Goal: Information Seeking & Learning: Compare options

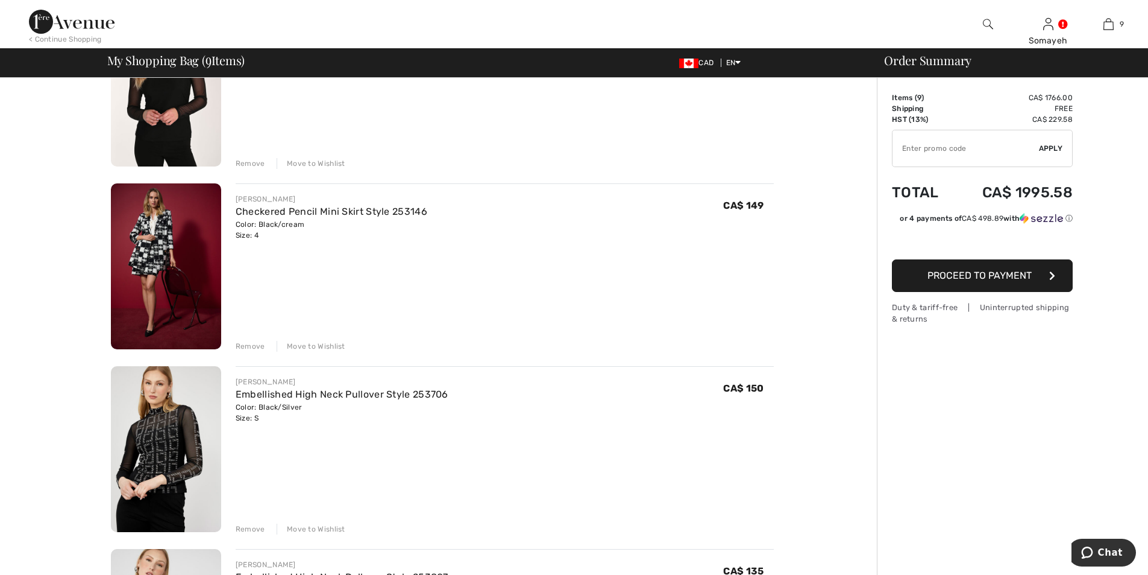
scroll to position [844, 0]
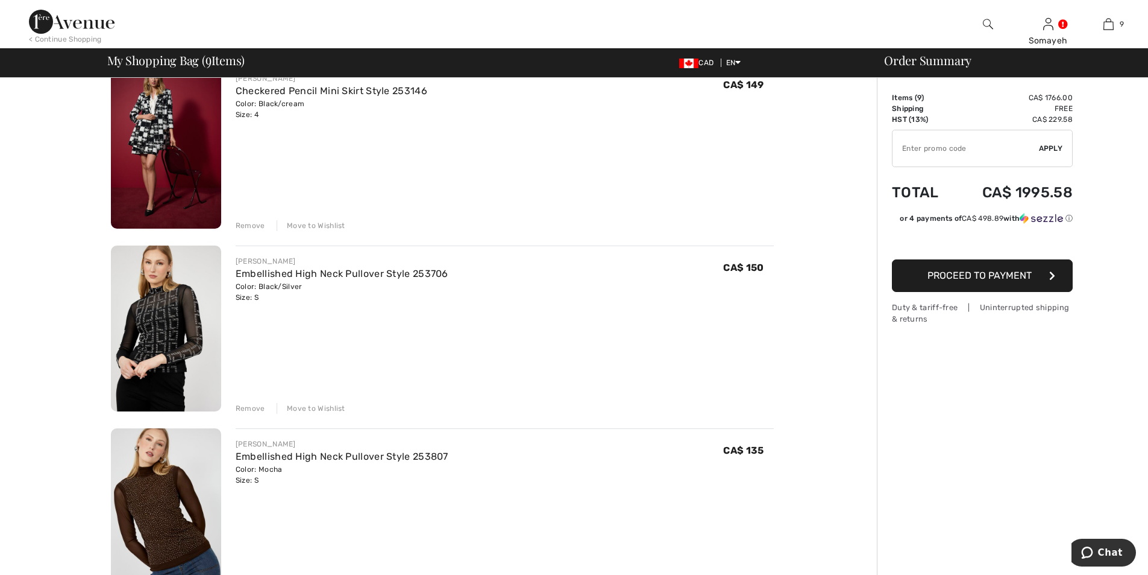
click at [165, 340] on img at bounding box center [166, 328] width 110 height 166
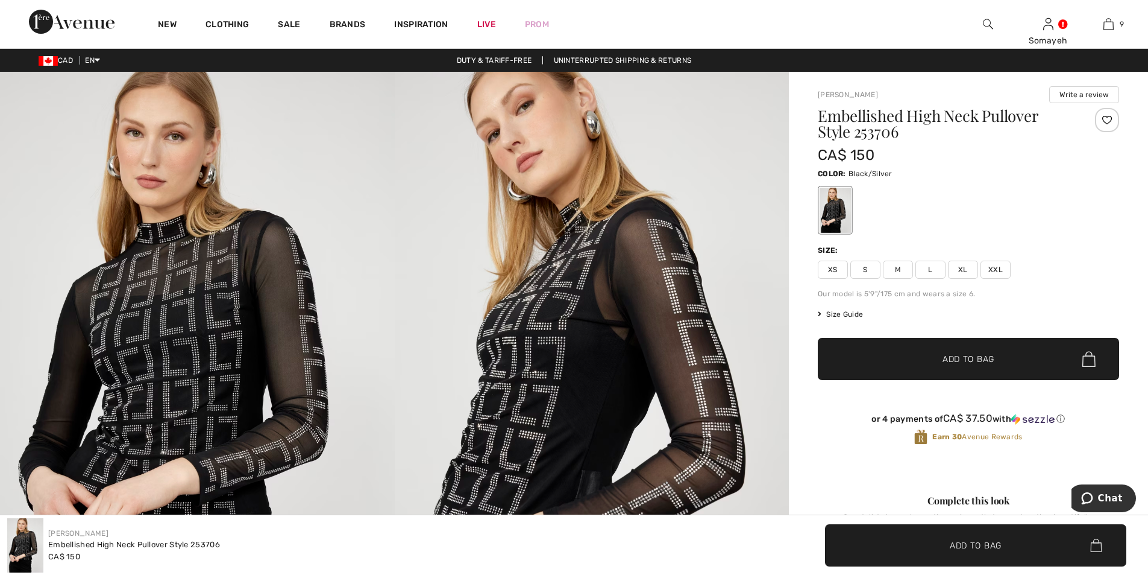
click at [222, 348] on img at bounding box center [197, 368] width 395 height 592
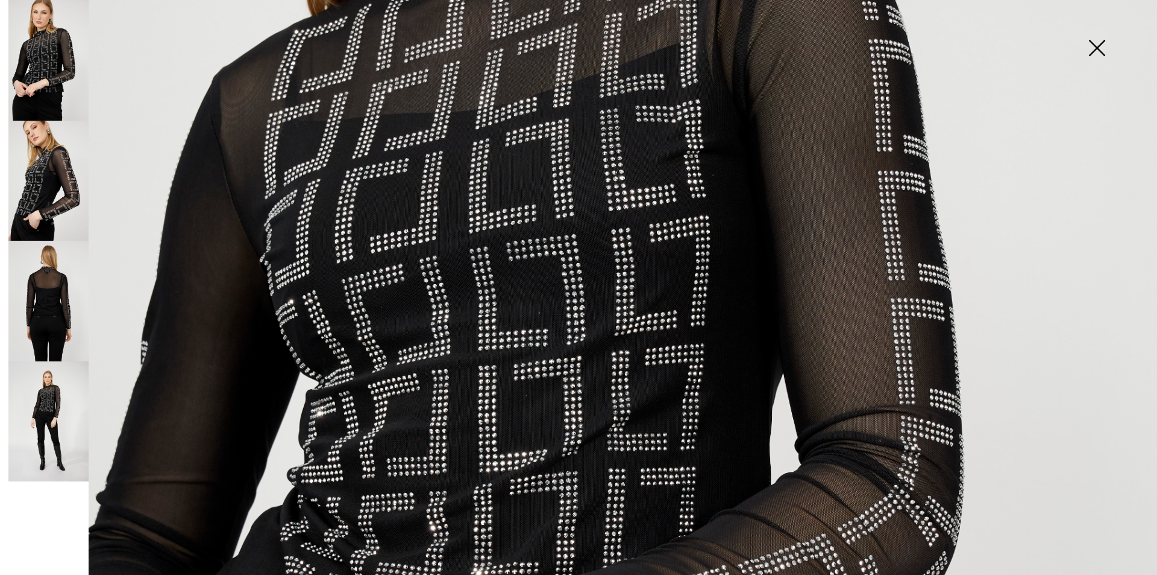
scroll to position [784, 0]
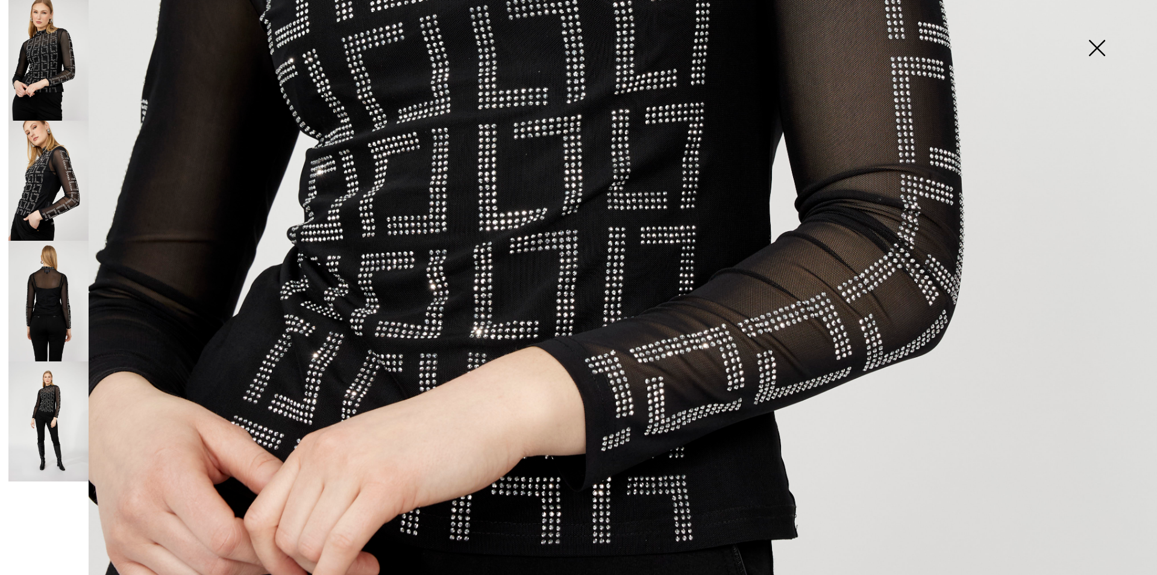
click at [58, 196] on img at bounding box center [48, 181] width 80 height 121
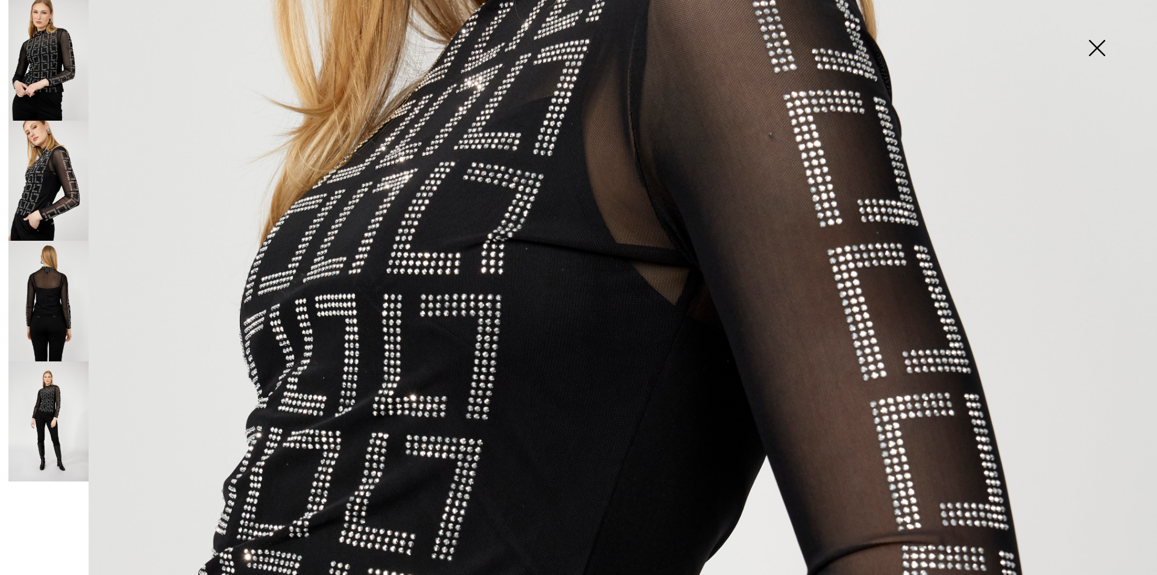
scroll to position [422, 0]
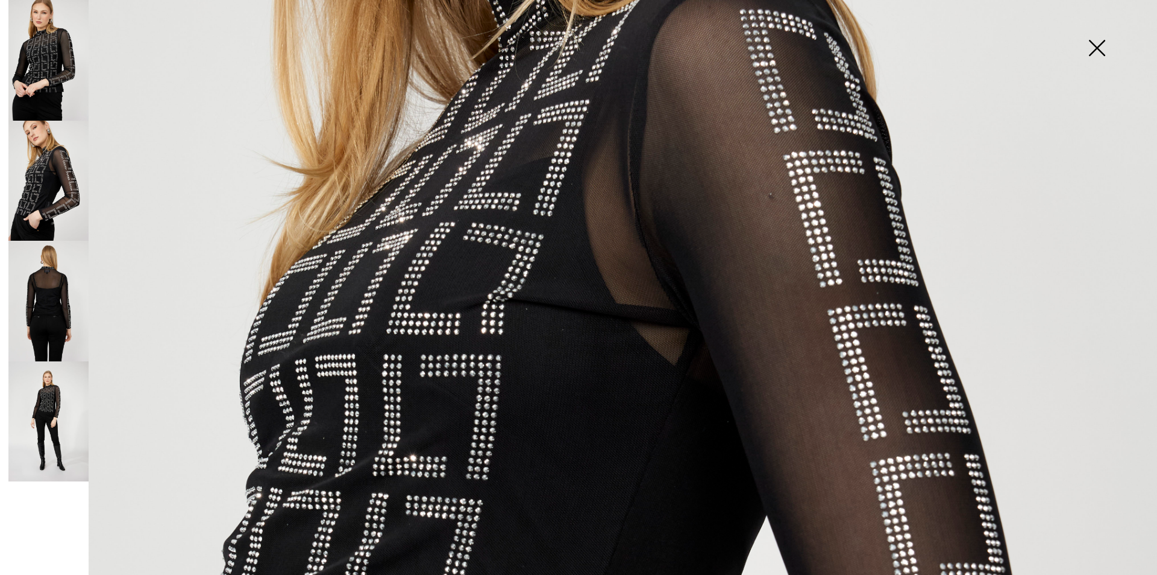
click at [58, 321] on img at bounding box center [48, 301] width 80 height 121
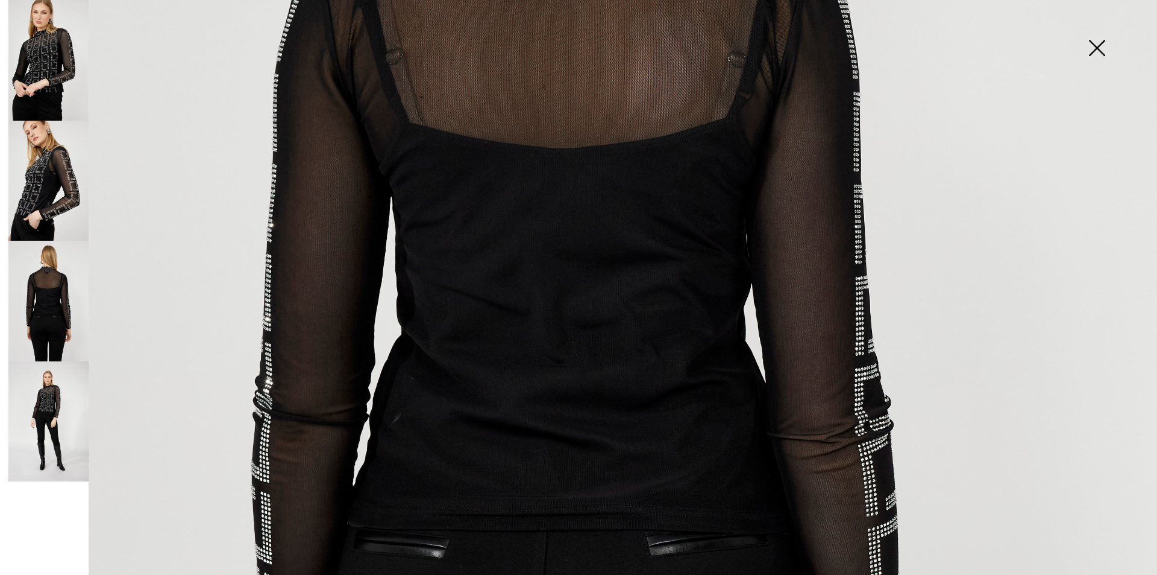
scroll to position [723, 0]
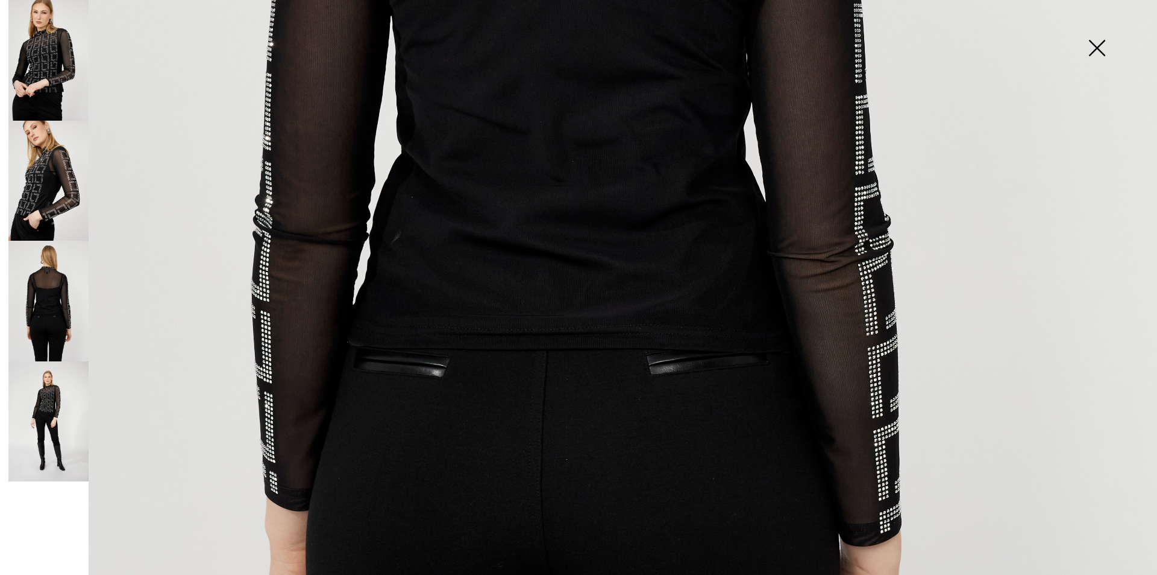
click at [42, 397] on img at bounding box center [48, 421] width 80 height 121
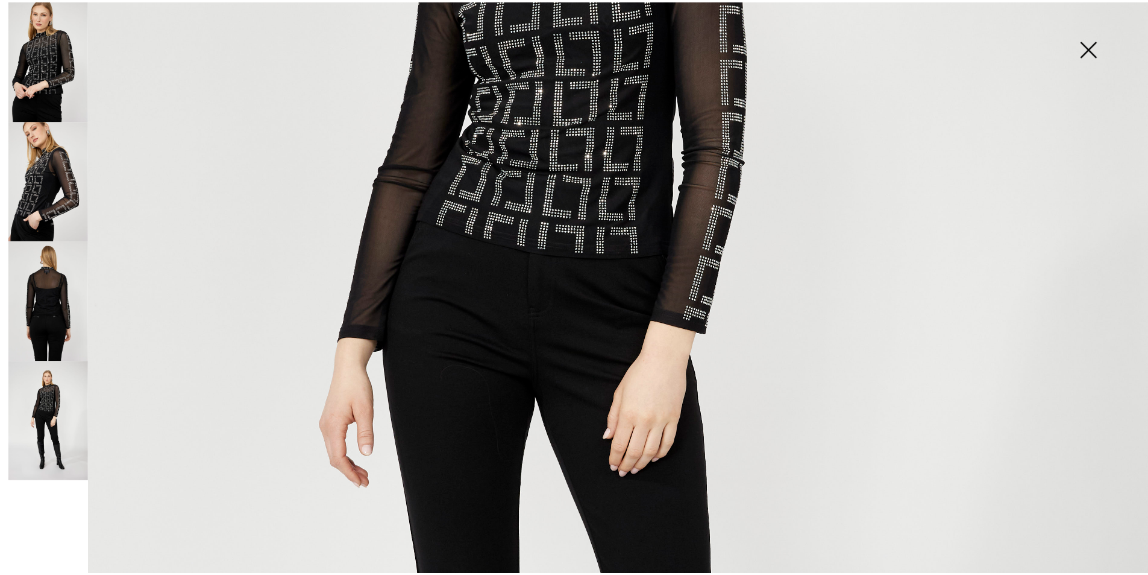
scroll to position [301, 0]
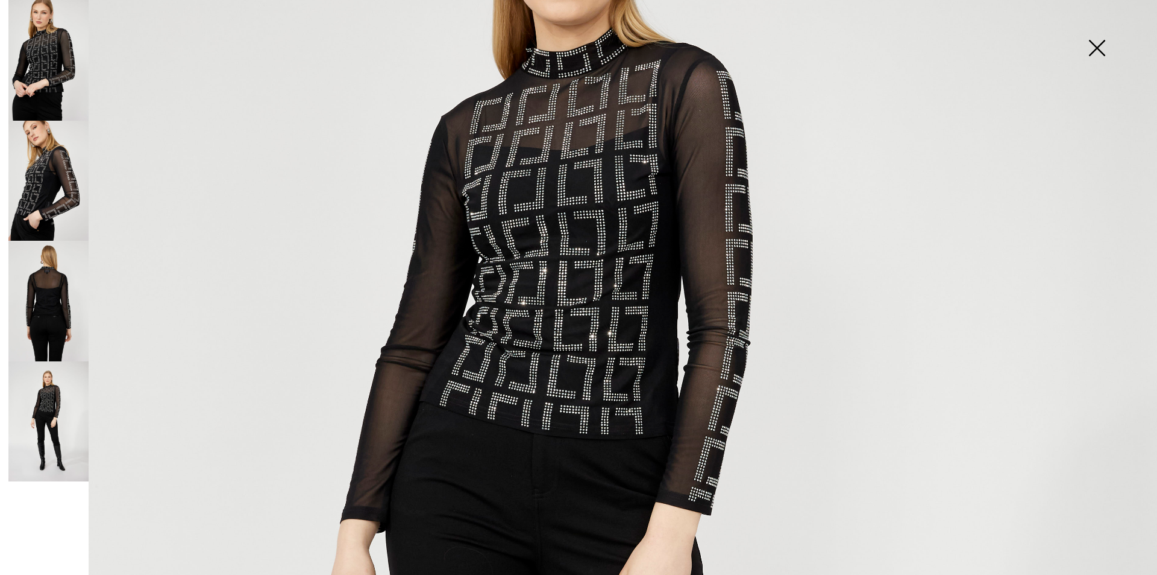
click at [1098, 44] on img at bounding box center [1097, 49] width 60 height 62
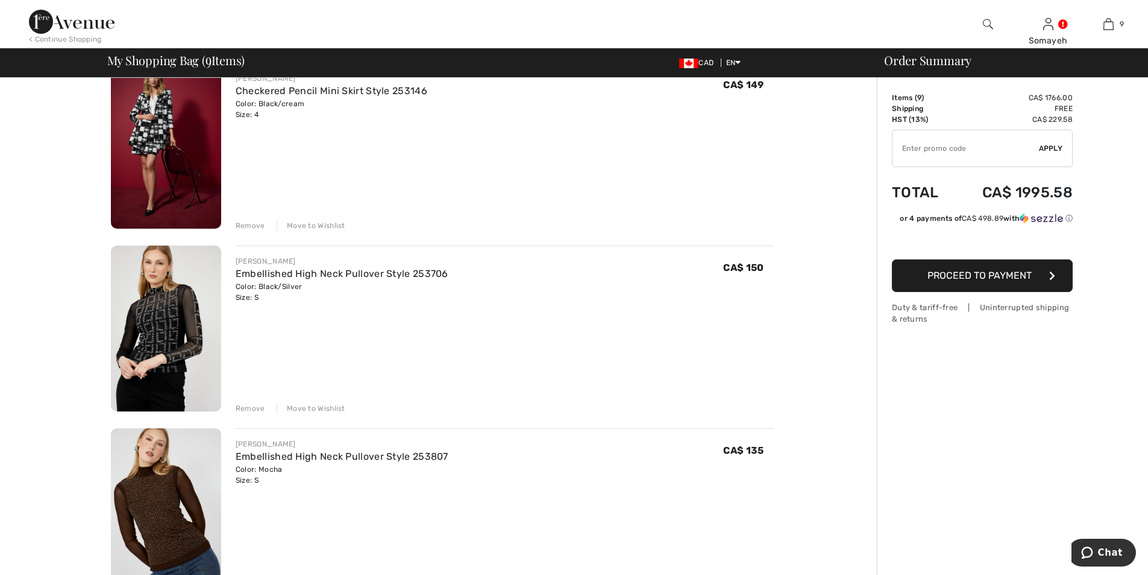
click at [186, 515] on img at bounding box center [166, 511] width 110 height 166
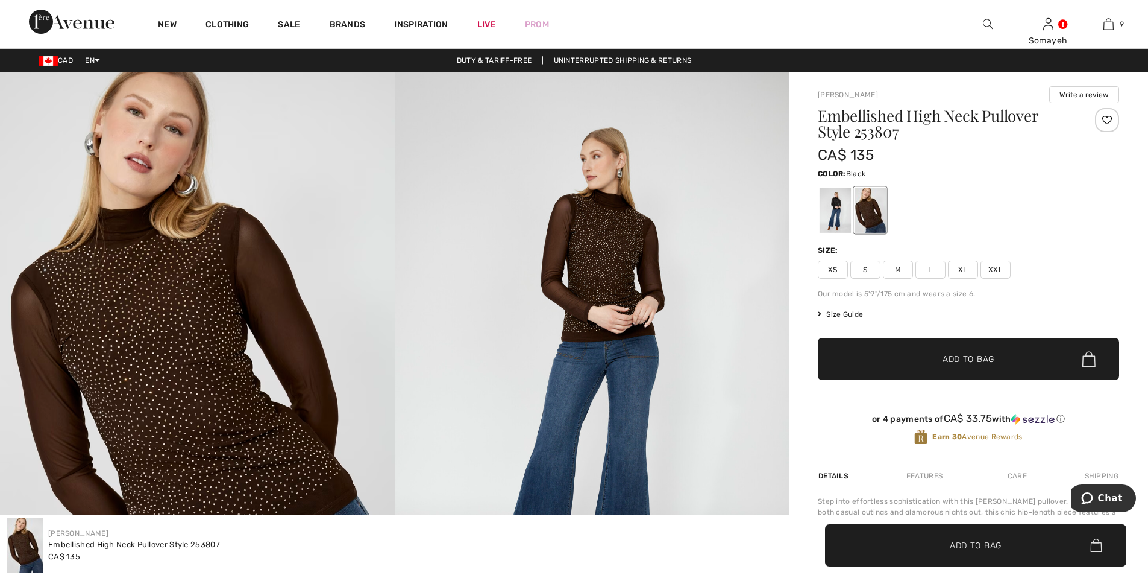
click at [829, 206] on div at bounding box center [835, 209] width 31 height 45
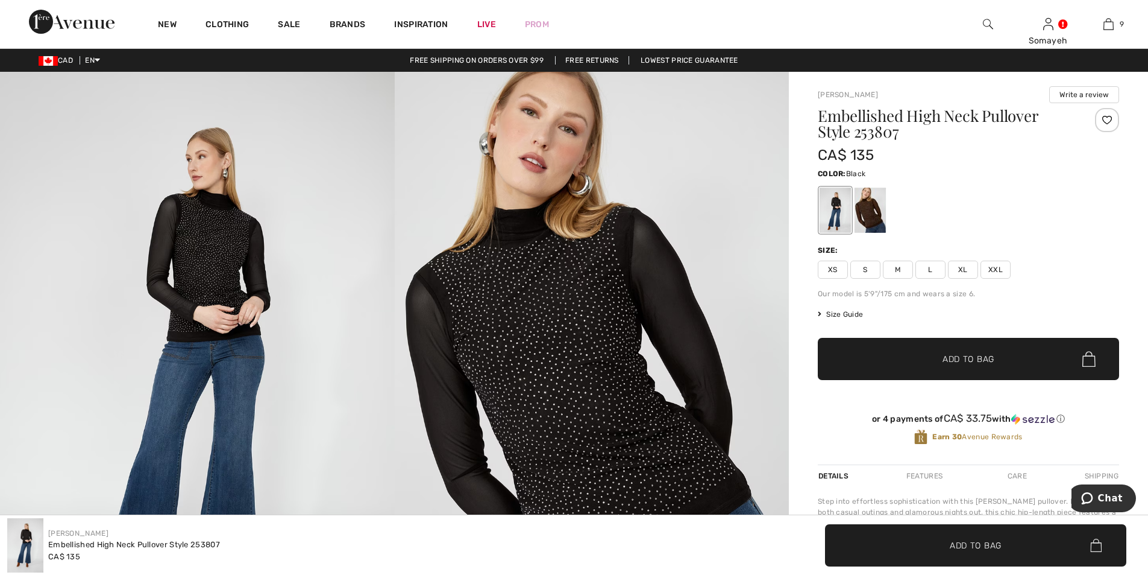
click at [218, 288] on img at bounding box center [197, 368] width 395 height 592
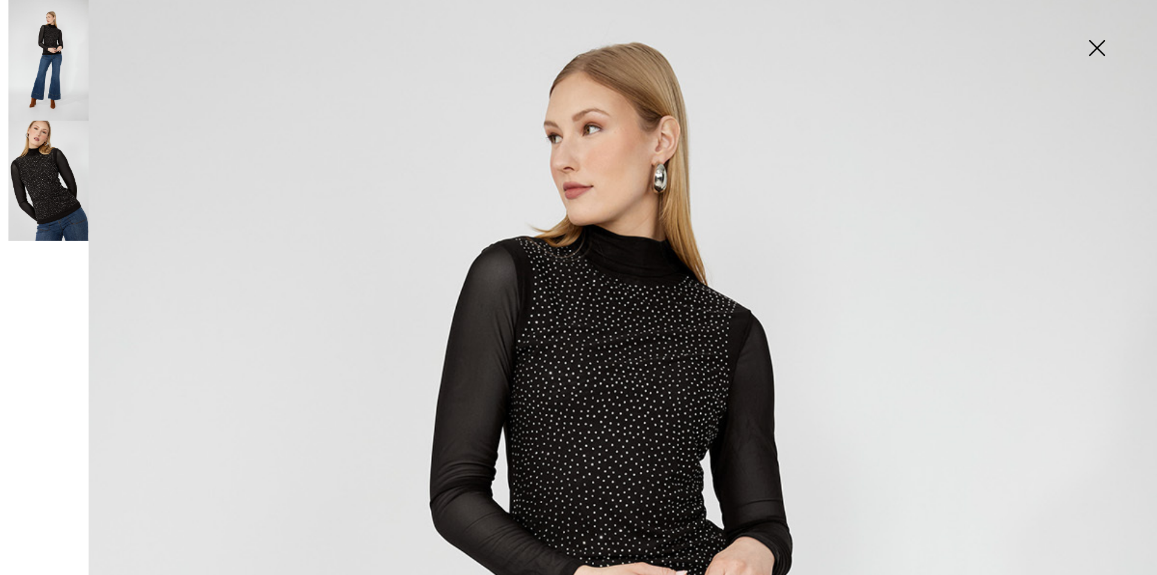
scroll to position [241, 0]
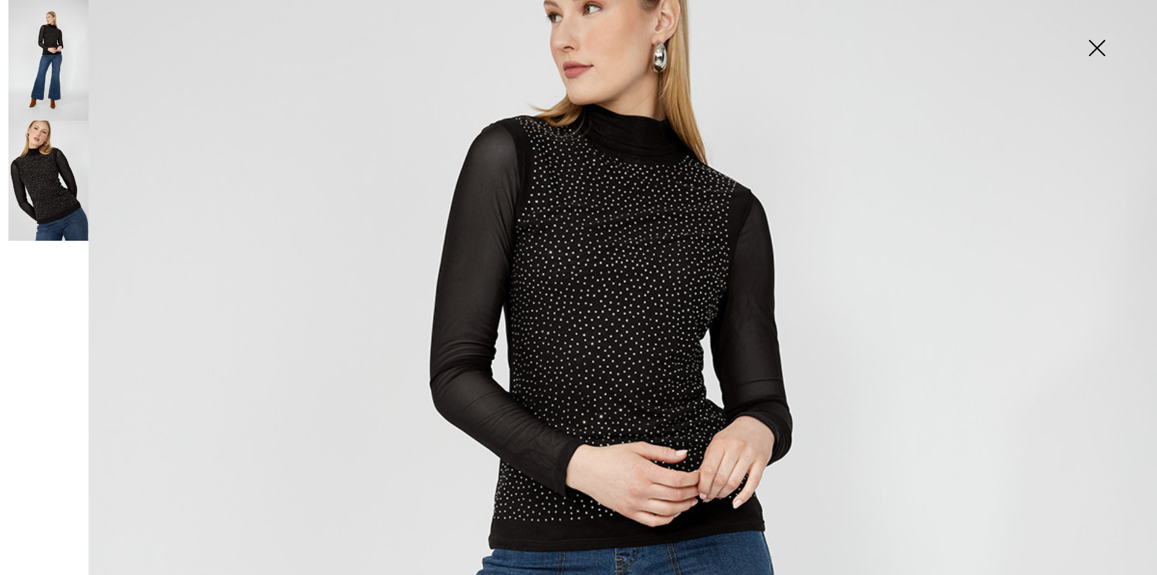
click at [31, 192] on img at bounding box center [48, 181] width 80 height 121
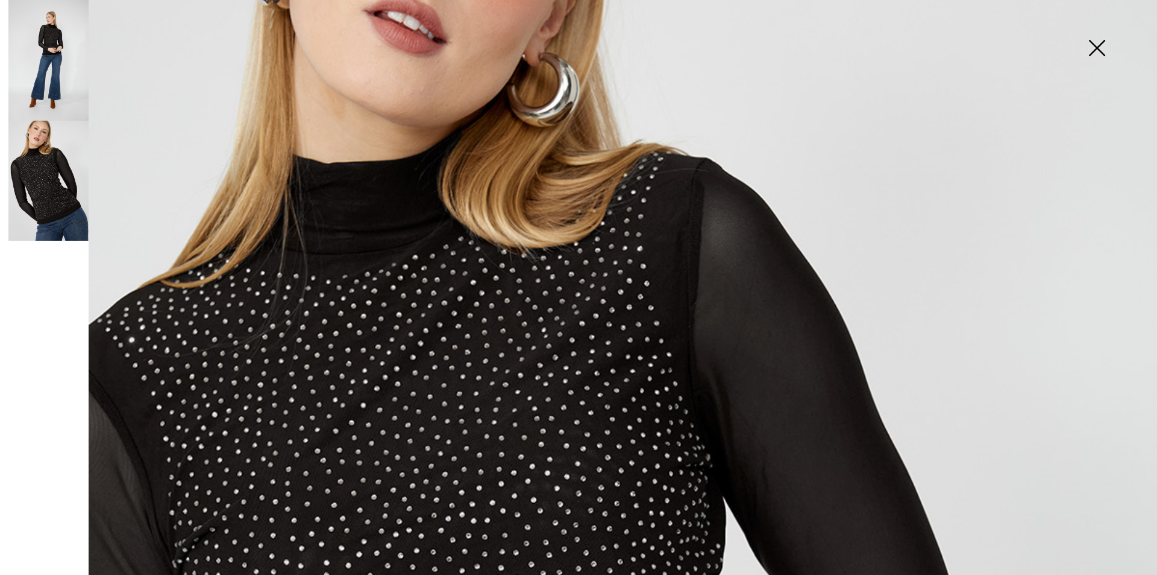
click at [1092, 48] on img at bounding box center [1097, 49] width 60 height 62
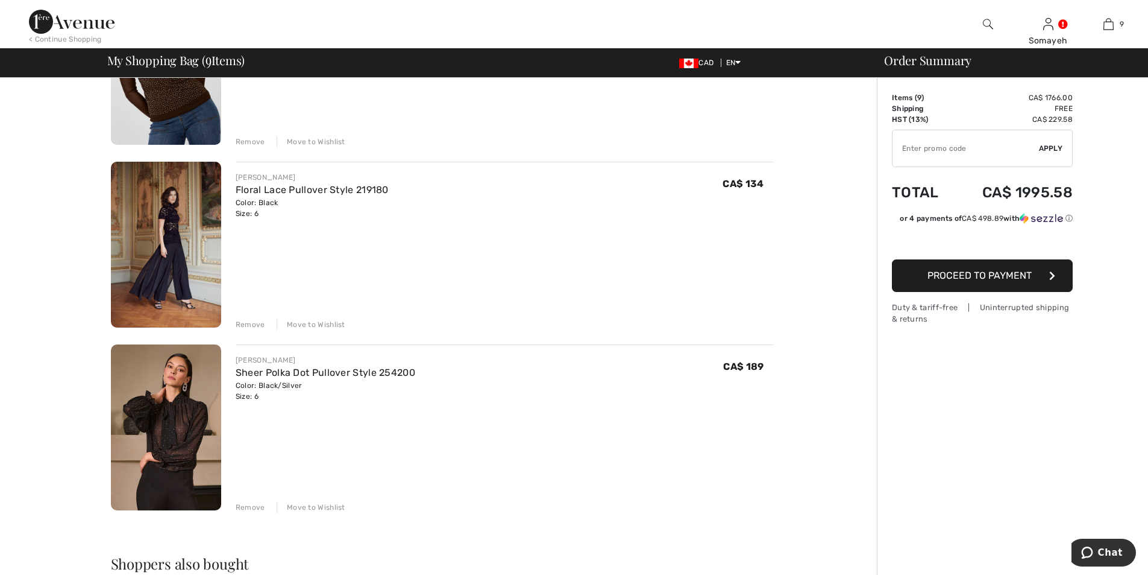
scroll to position [1233, 0]
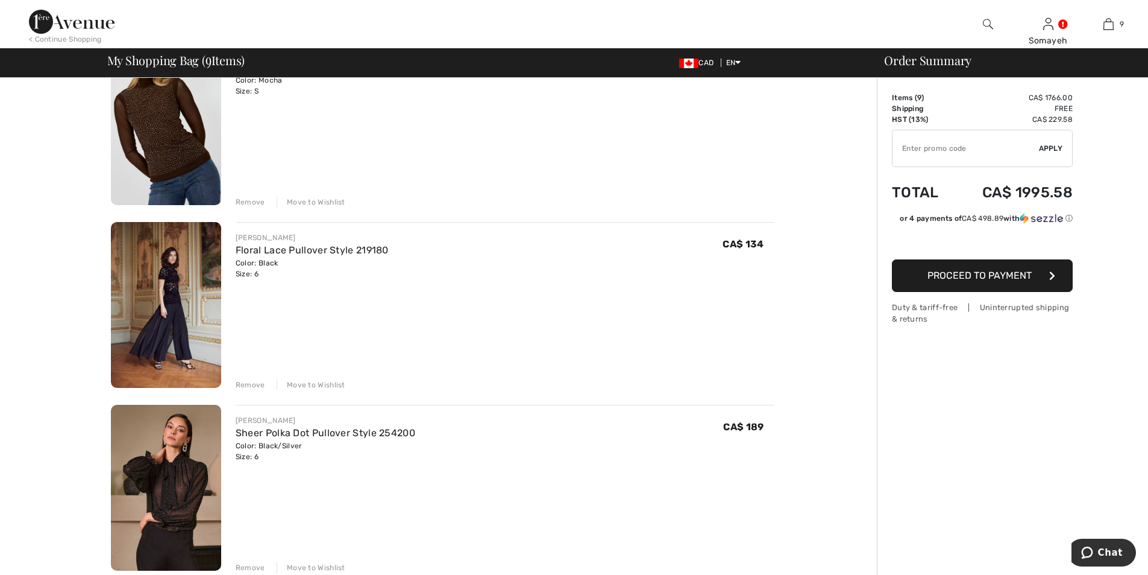
click at [171, 483] on img at bounding box center [166, 488] width 110 height 166
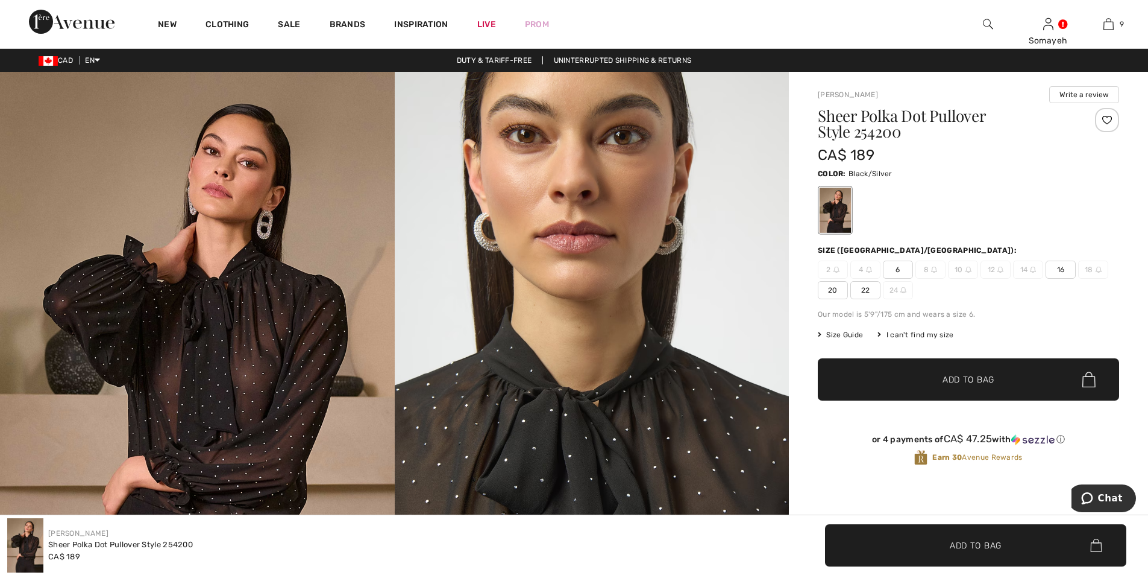
click at [245, 395] on img at bounding box center [197, 368] width 395 height 592
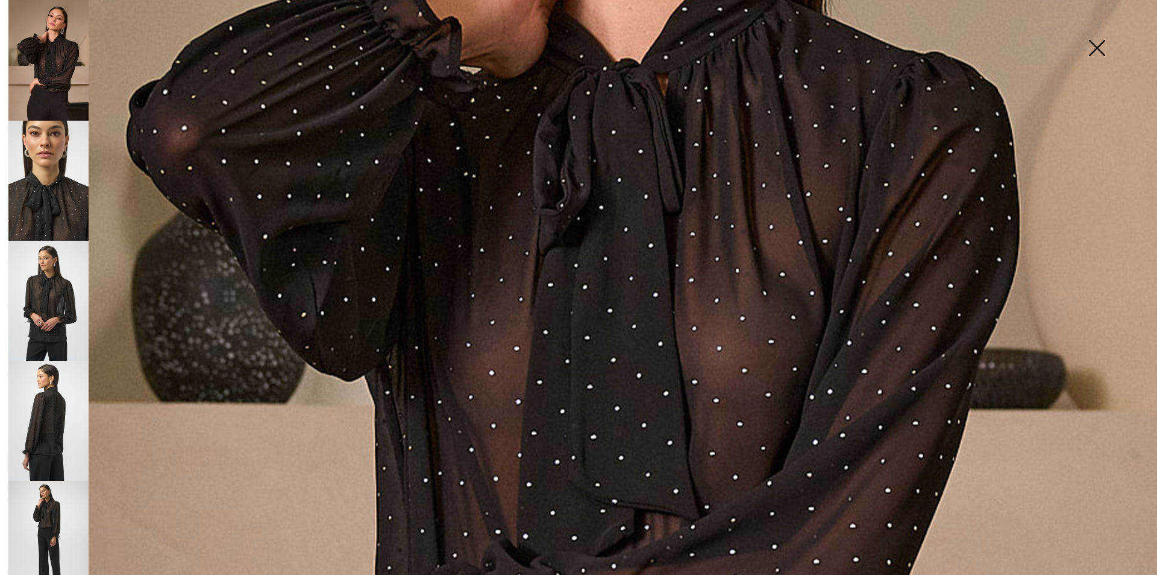
scroll to position [482, 0]
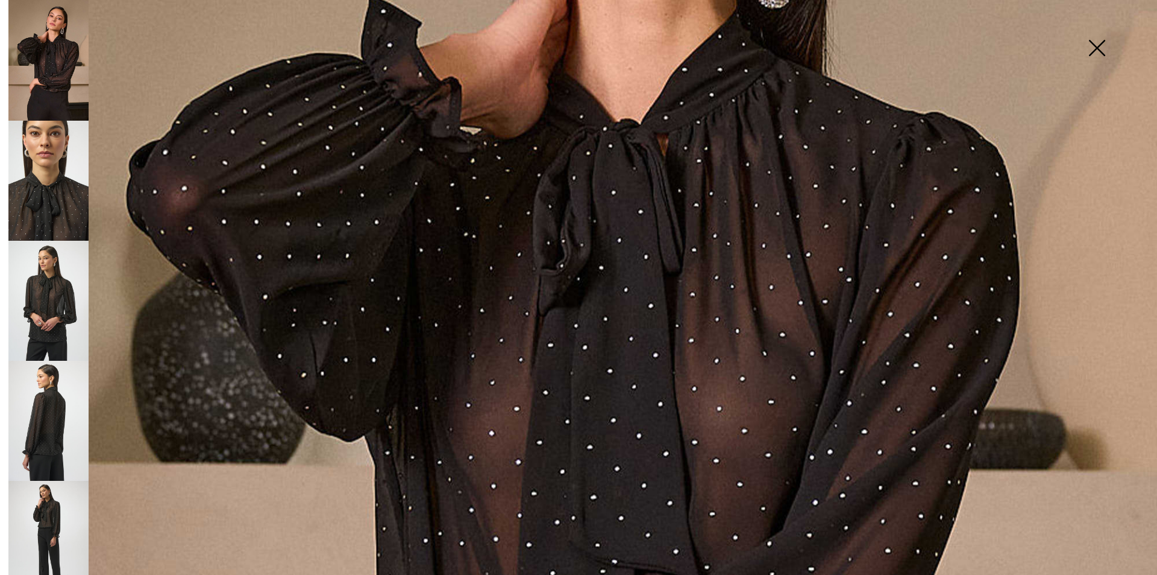
click at [70, 207] on img at bounding box center [48, 181] width 80 height 120
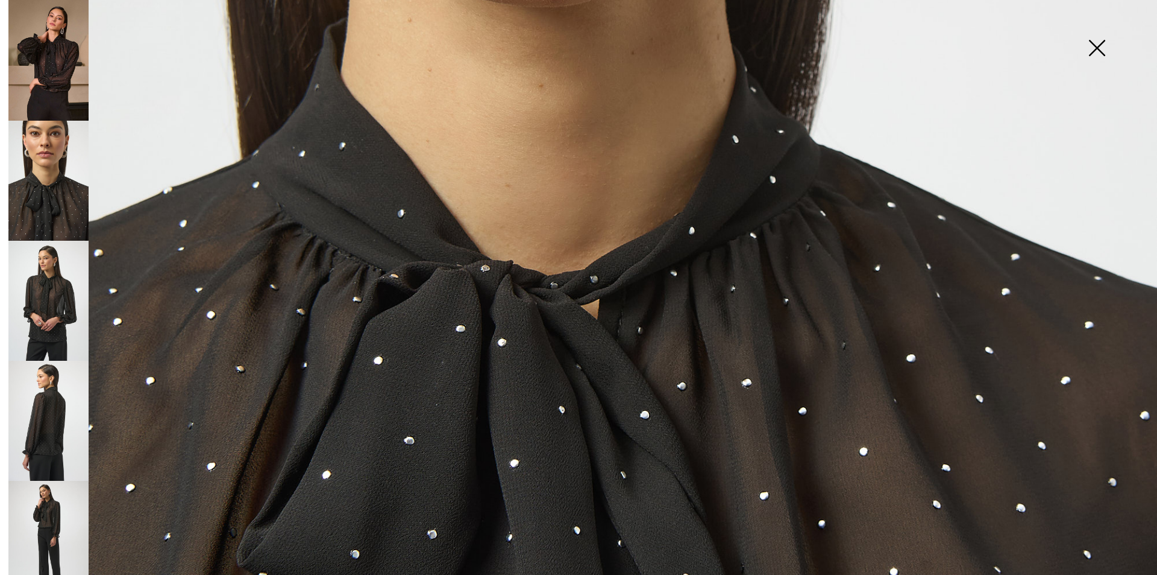
scroll to position [904, 0]
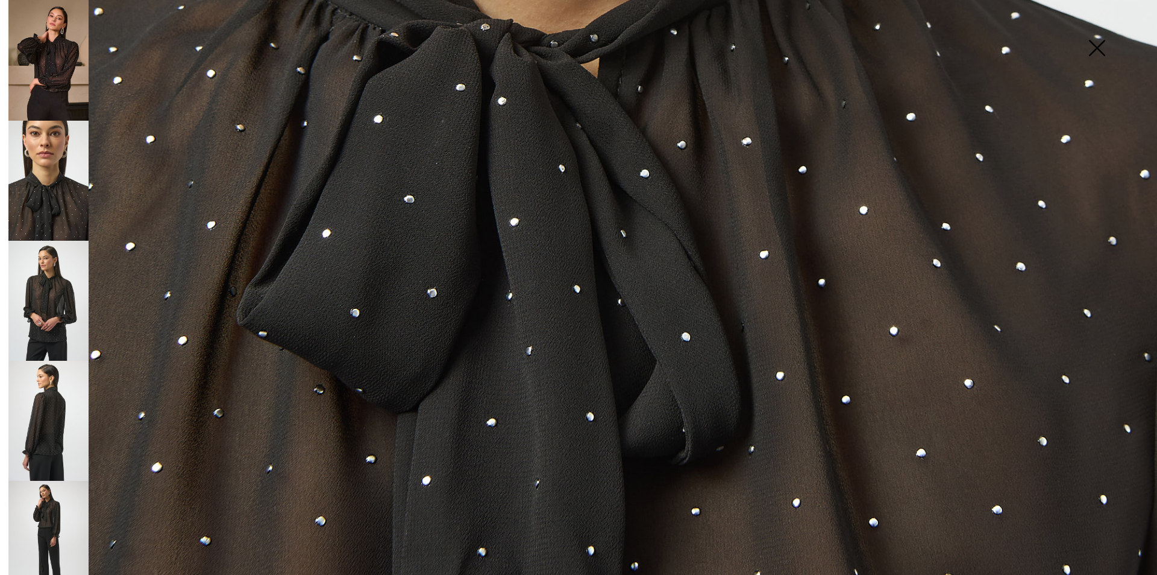
click at [34, 285] on img at bounding box center [48, 301] width 80 height 120
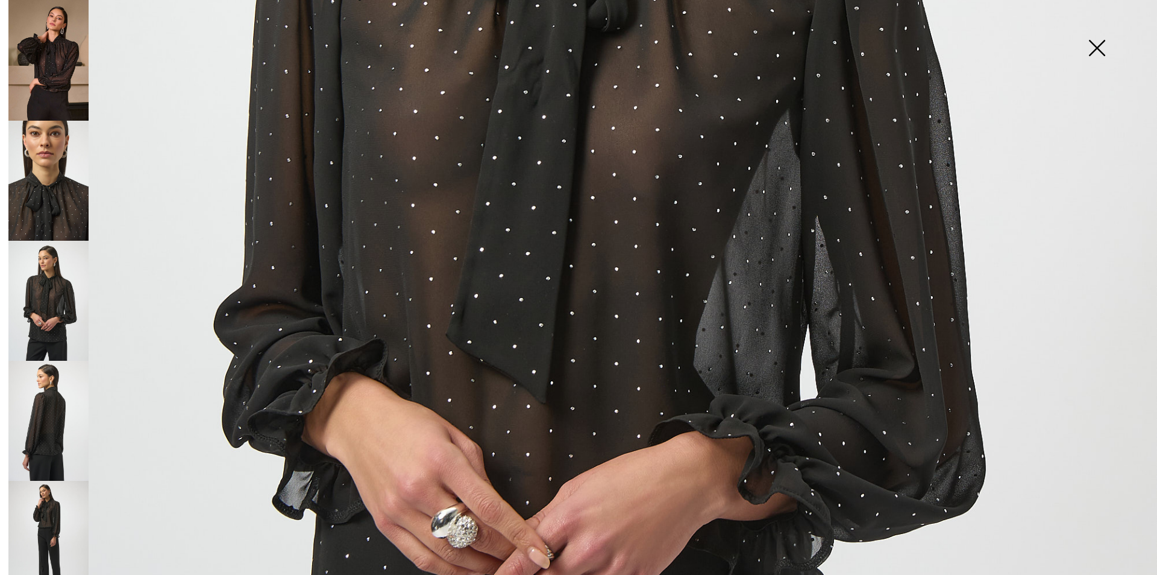
scroll to position [603, 0]
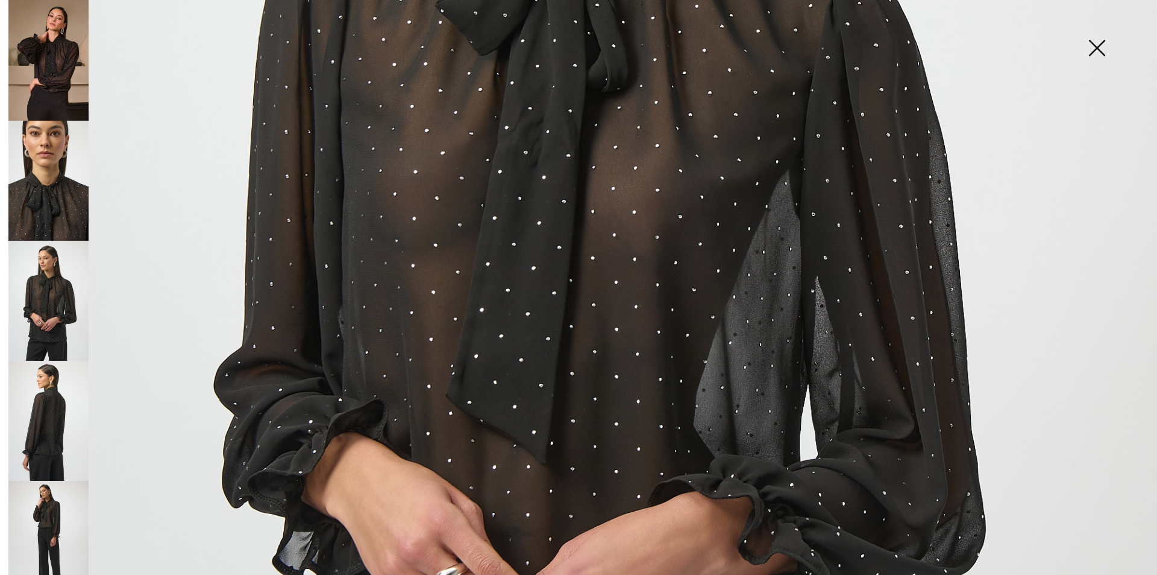
click at [54, 406] on img at bounding box center [48, 420] width 80 height 120
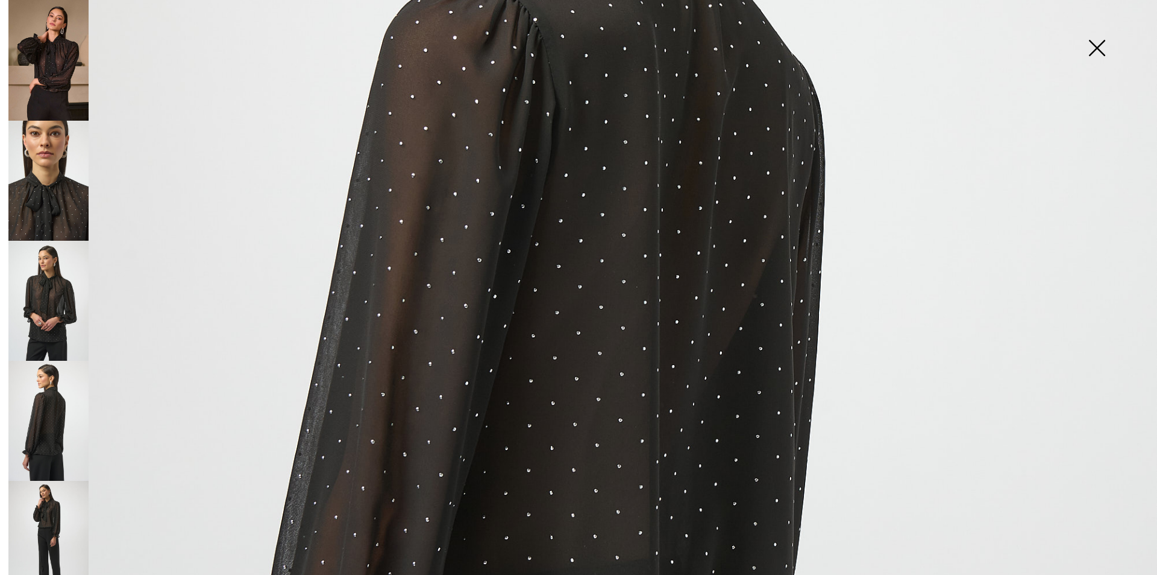
scroll to position [663, 0]
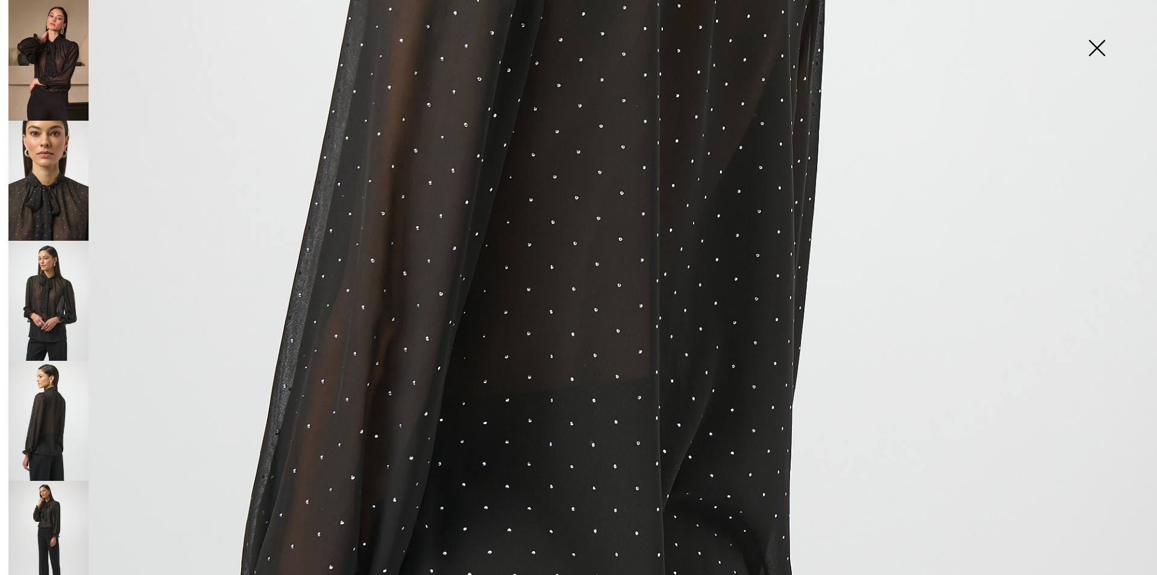
click at [62, 504] on img at bounding box center [48, 540] width 80 height 120
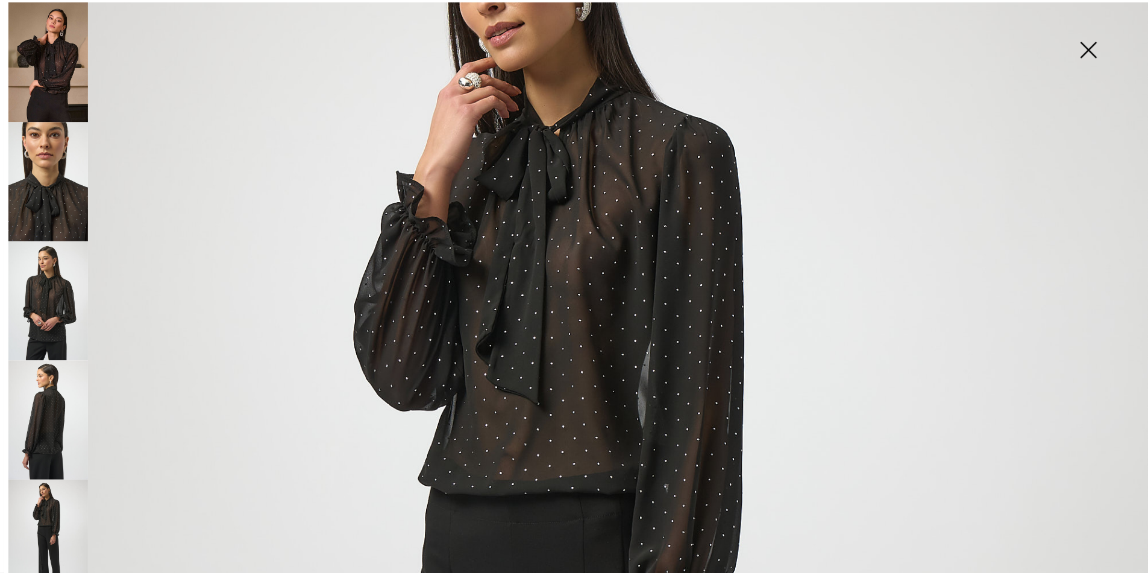
scroll to position [121, 0]
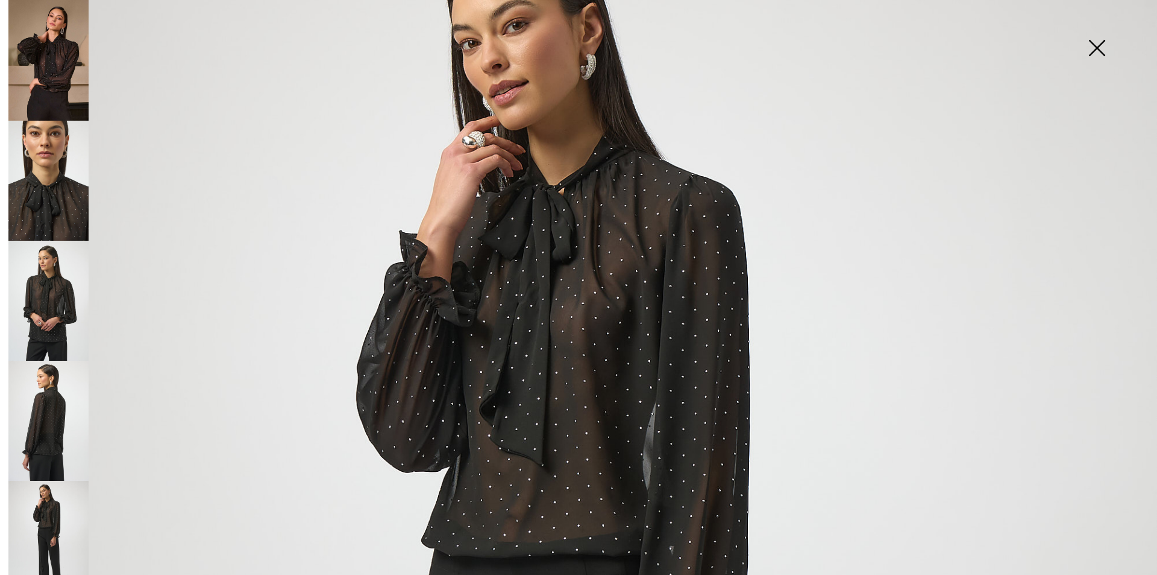
click at [1098, 38] on img at bounding box center [1097, 49] width 60 height 62
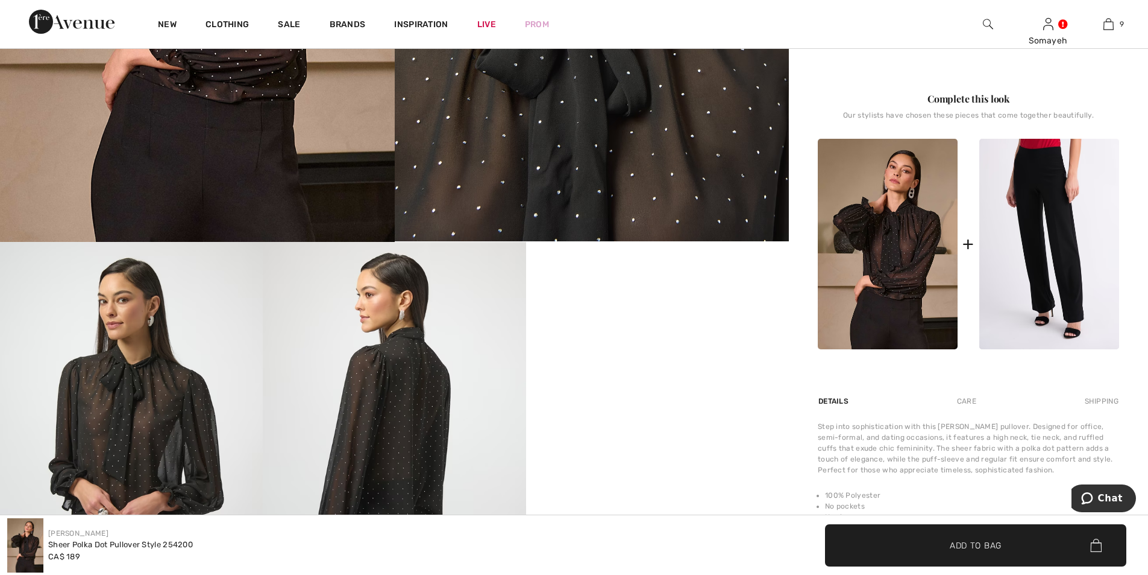
scroll to position [543, 0]
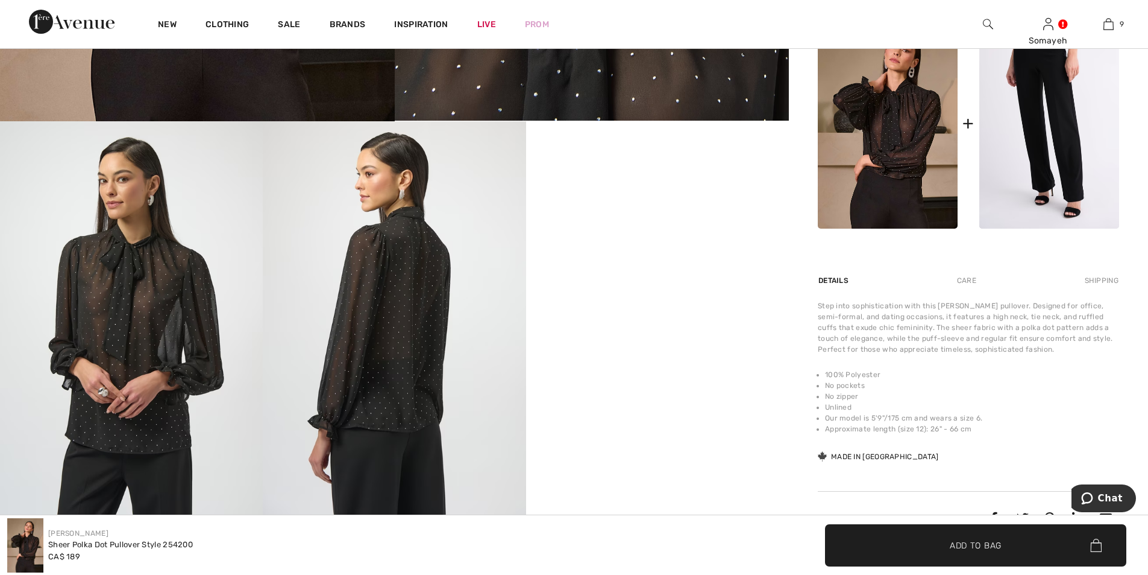
click at [670, 253] on video "Your browser does not support the video tag." at bounding box center [657, 186] width 263 height 131
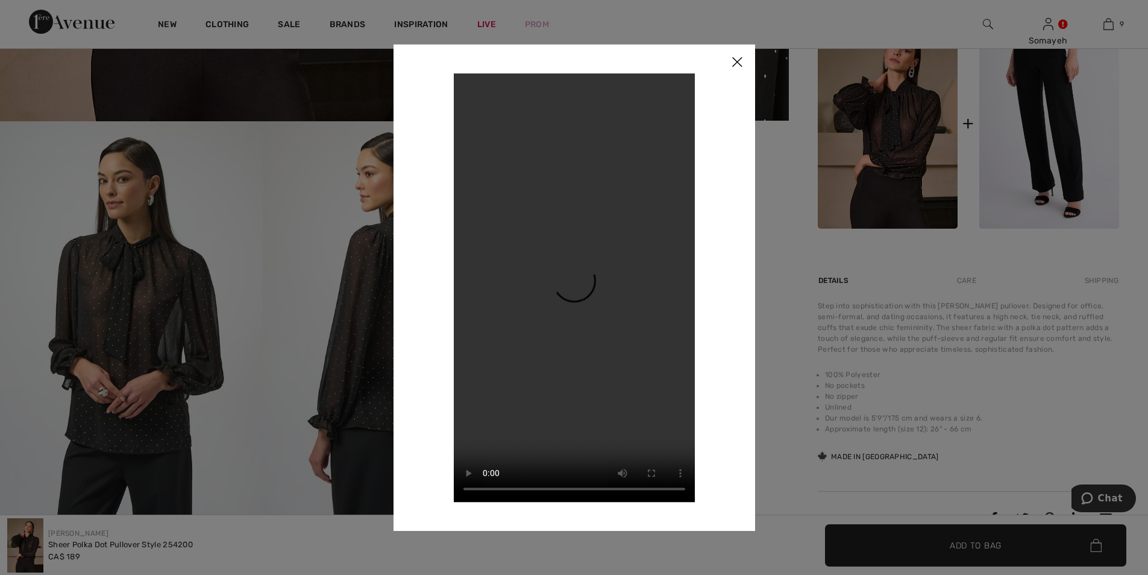
scroll to position [422, 0]
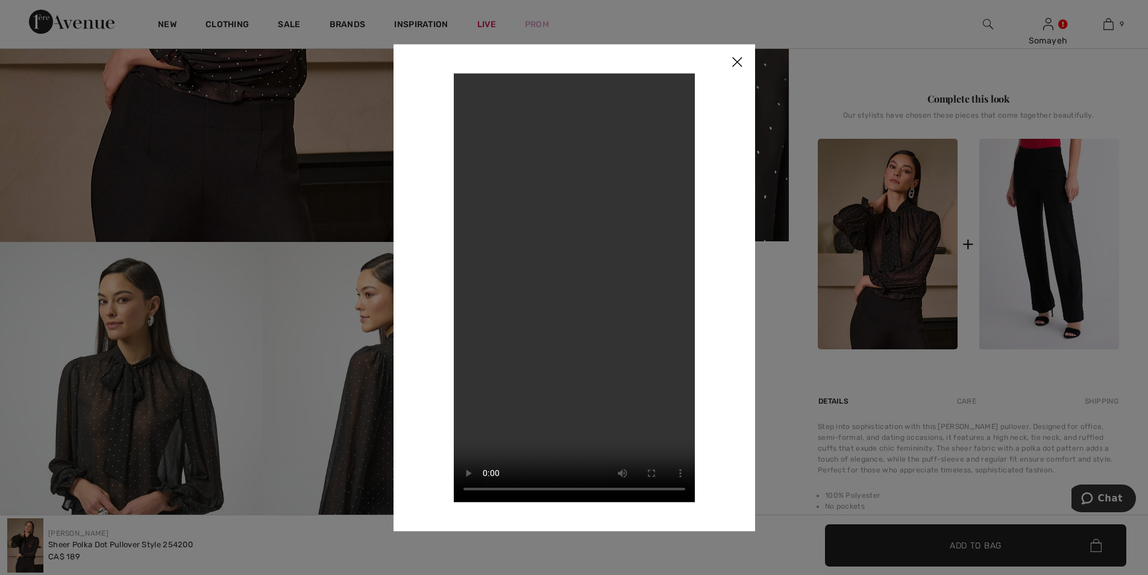
click at [736, 64] on img at bounding box center [737, 62] width 36 height 37
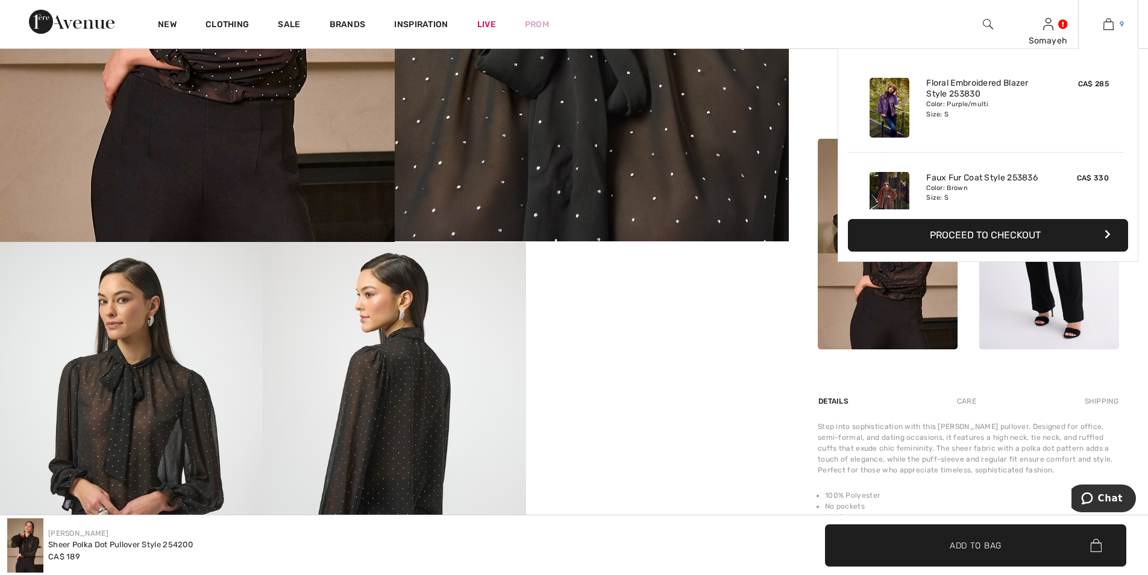
click at [1106, 26] on img at bounding box center [1109, 24] width 10 height 14
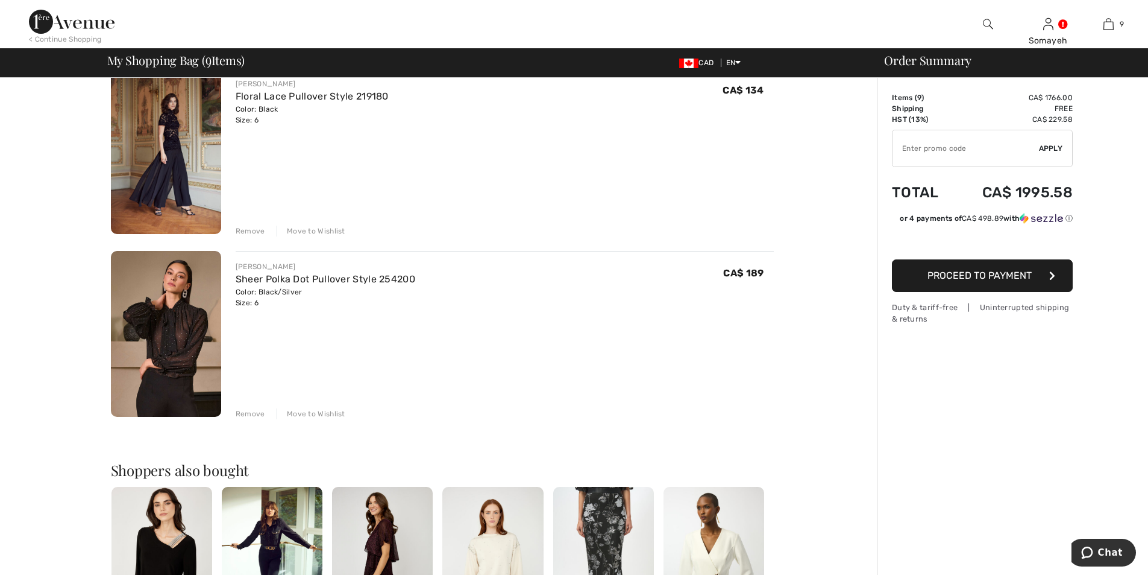
scroll to position [1266, 0]
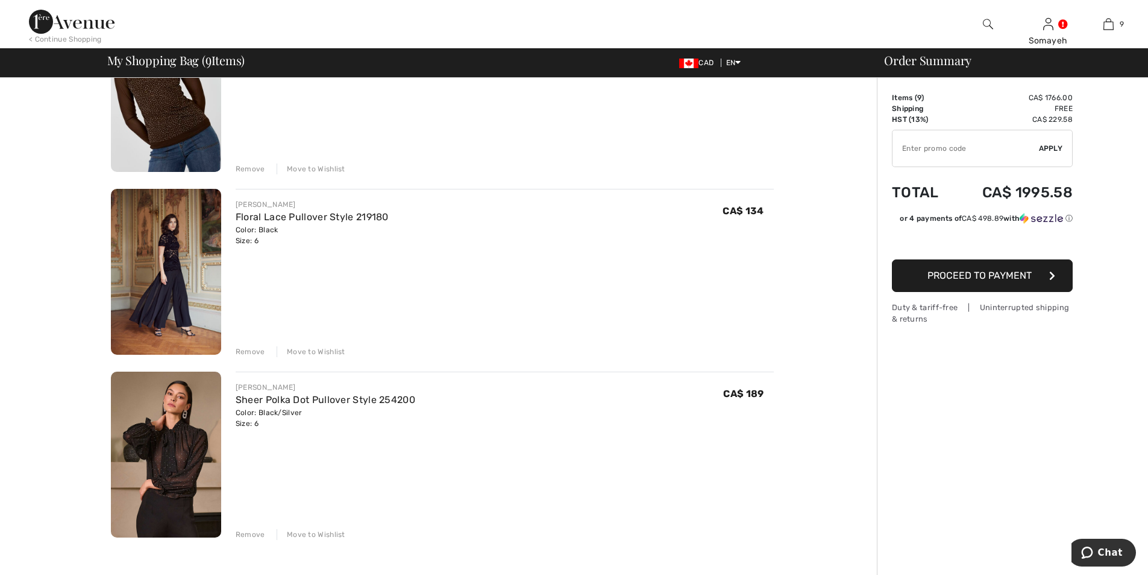
click at [163, 265] on img at bounding box center [166, 272] width 110 height 166
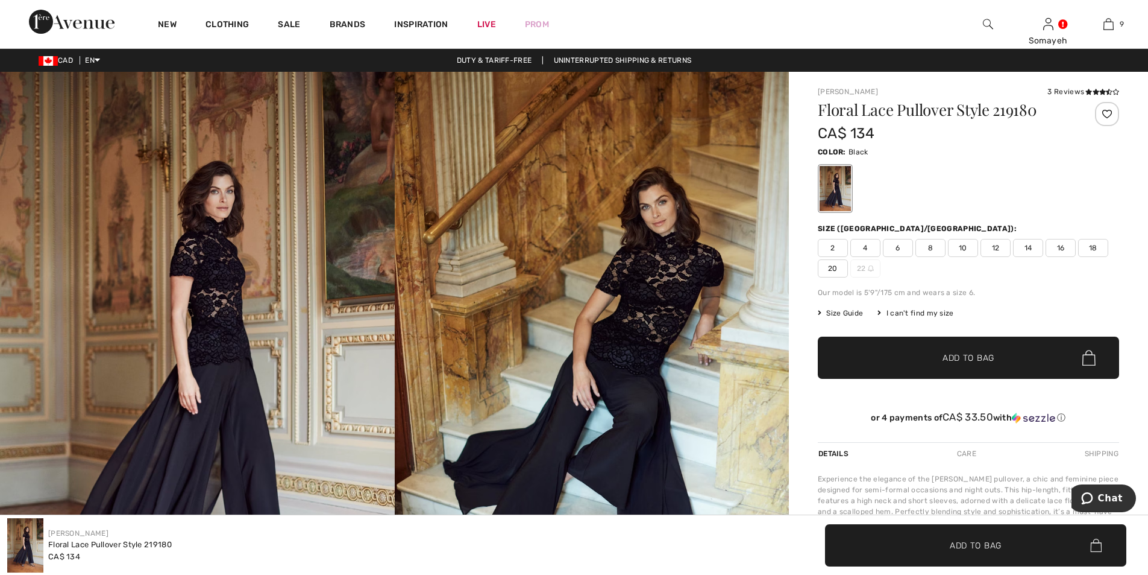
click at [235, 286] on img at bounding box center [197, 368] width 395 height 592
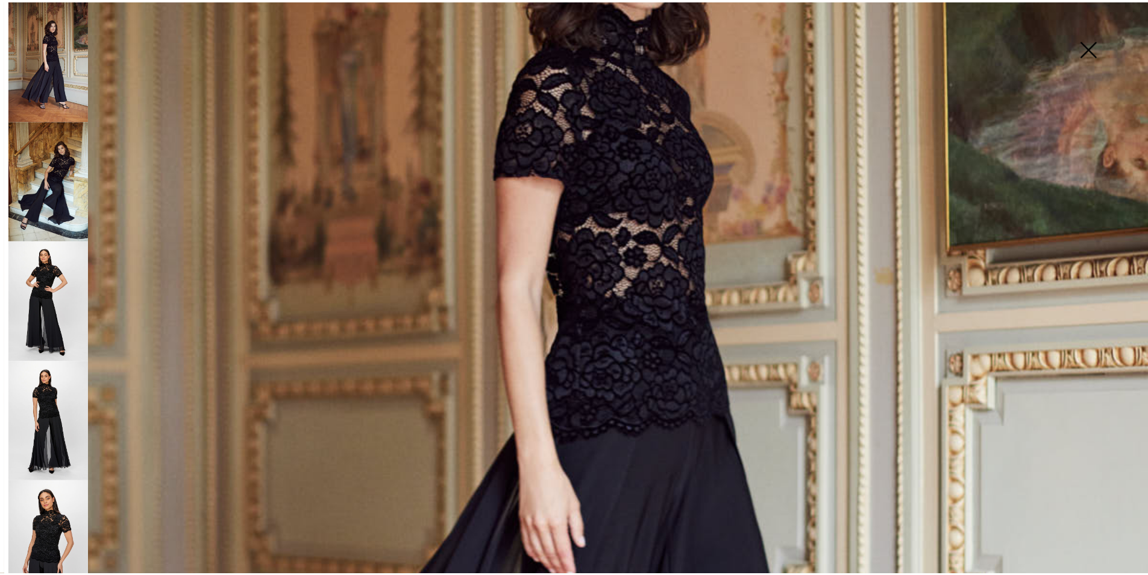
scroll to position [301, 0]
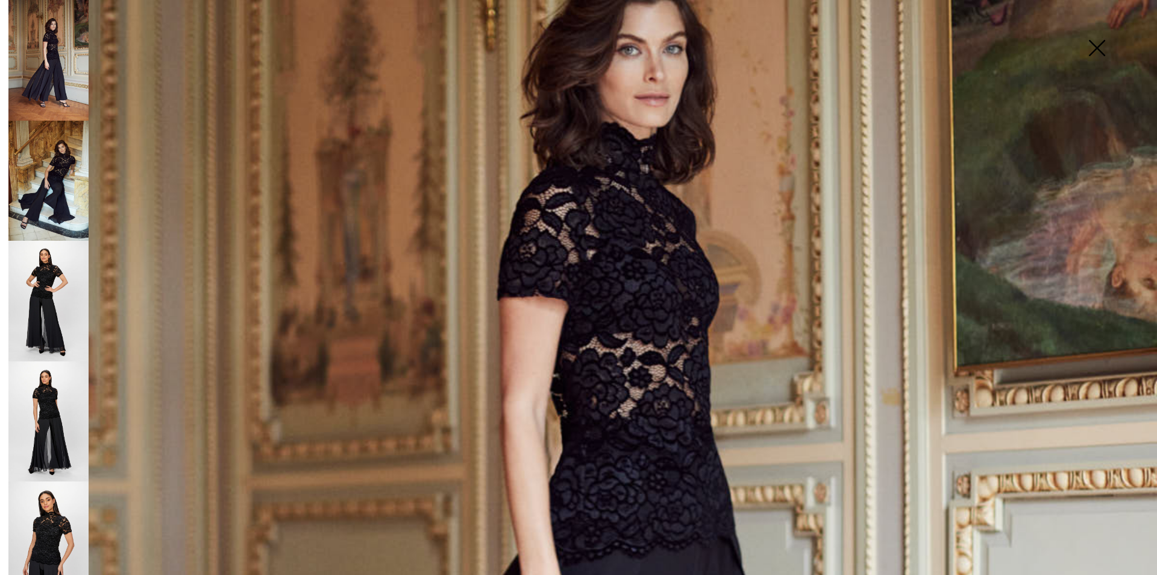
click at [73, 166] on img at bounding box center [48, 181] width 80 height 121
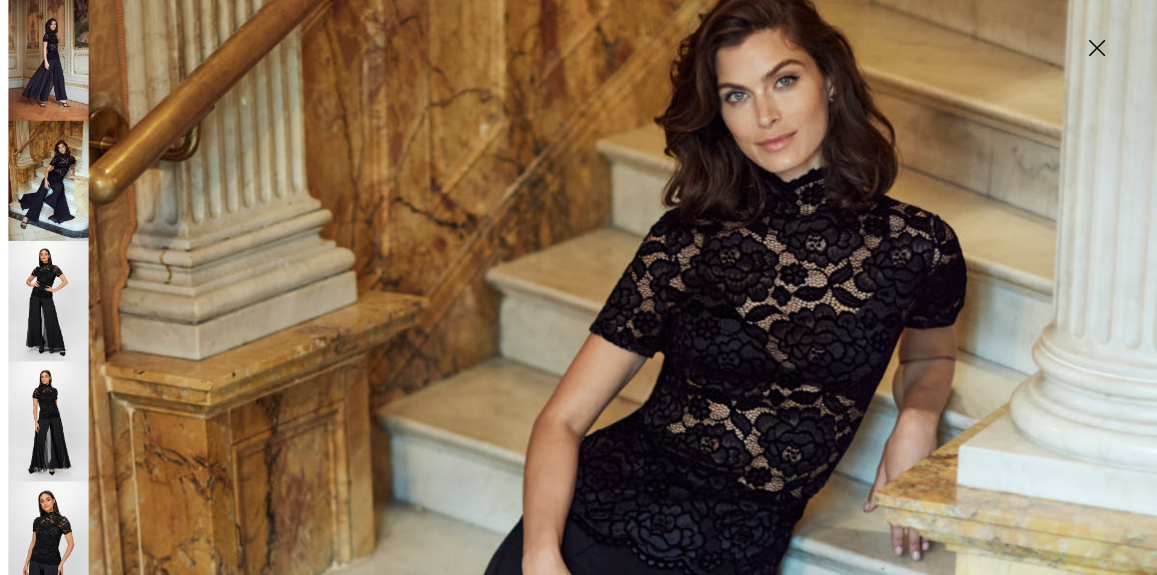
click at [1096, 45] on img at bounding box center [1097, 49] width 60 height 62
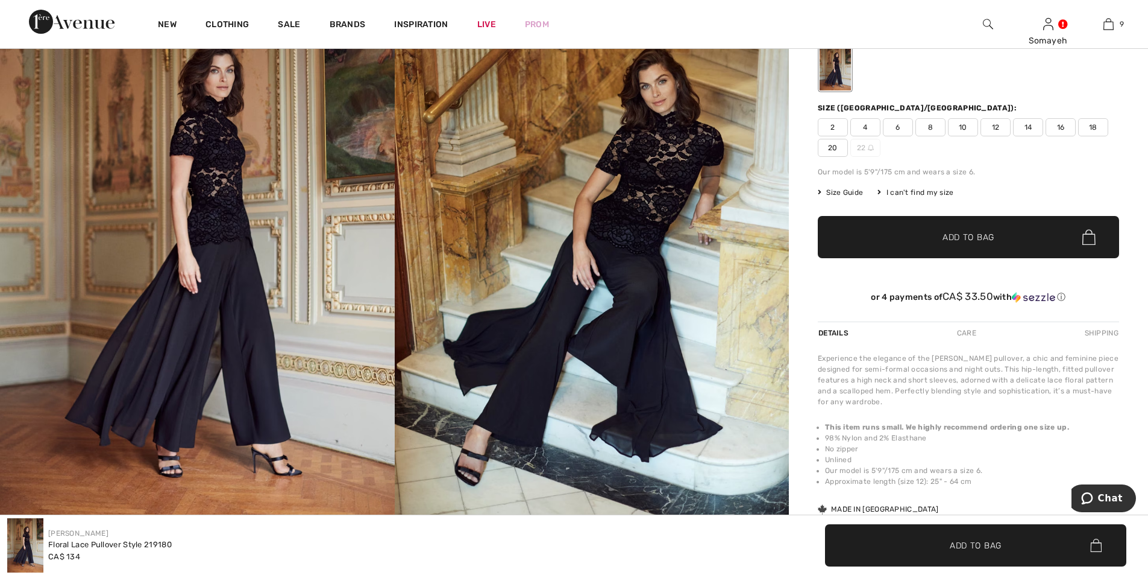
scroll to position [0, 0]
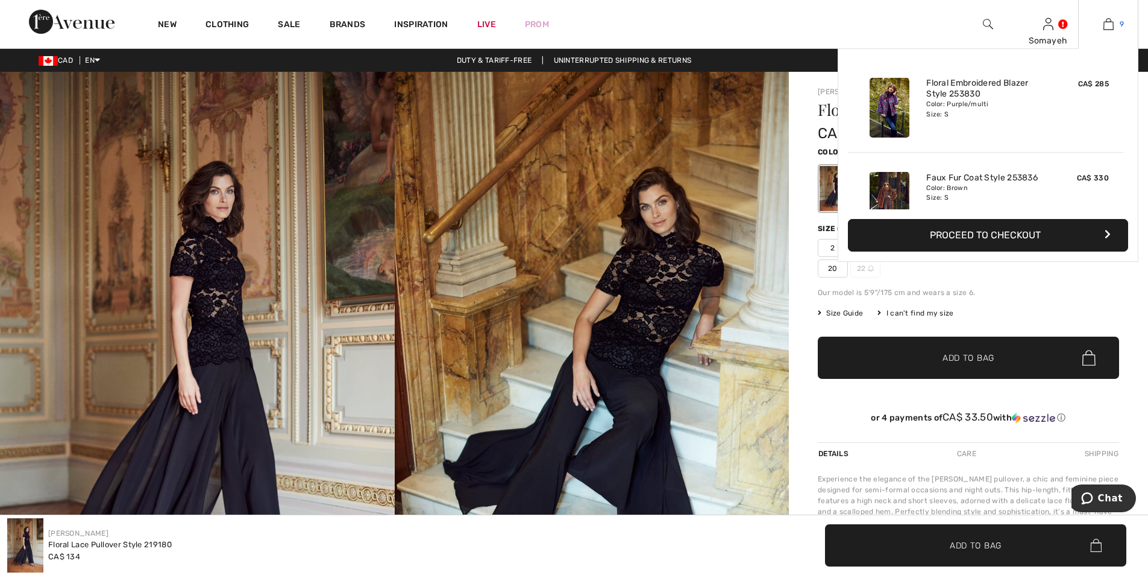
click at [1104, 22] on img at bounding box center [1109, 24] width 10 height 14
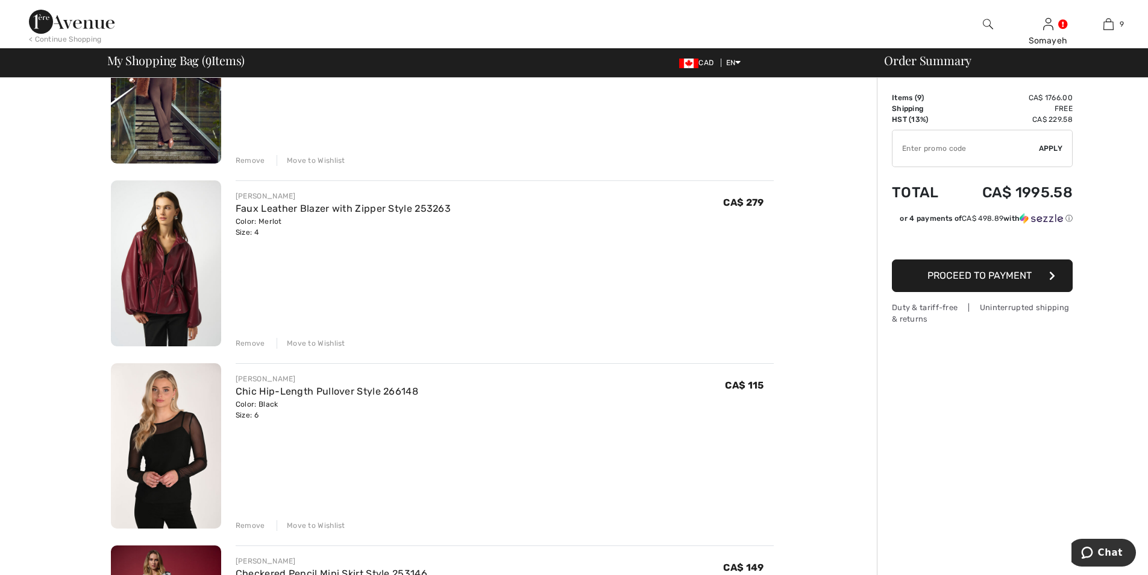
scroll to position [482, 0]
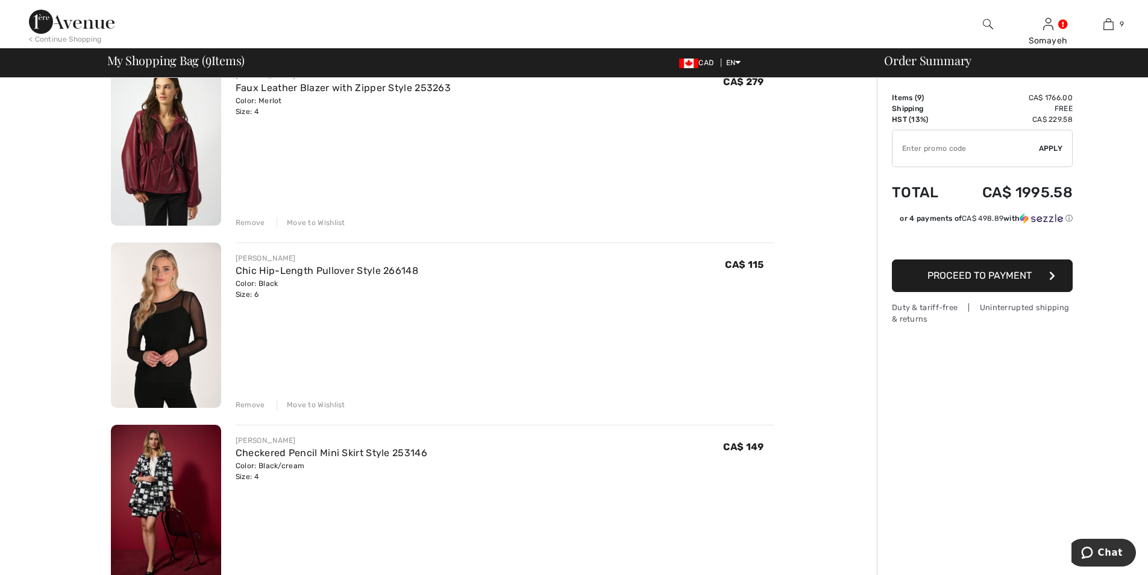
click at [181, 309] on img at bounding box center [166, 325] width 110 height 166
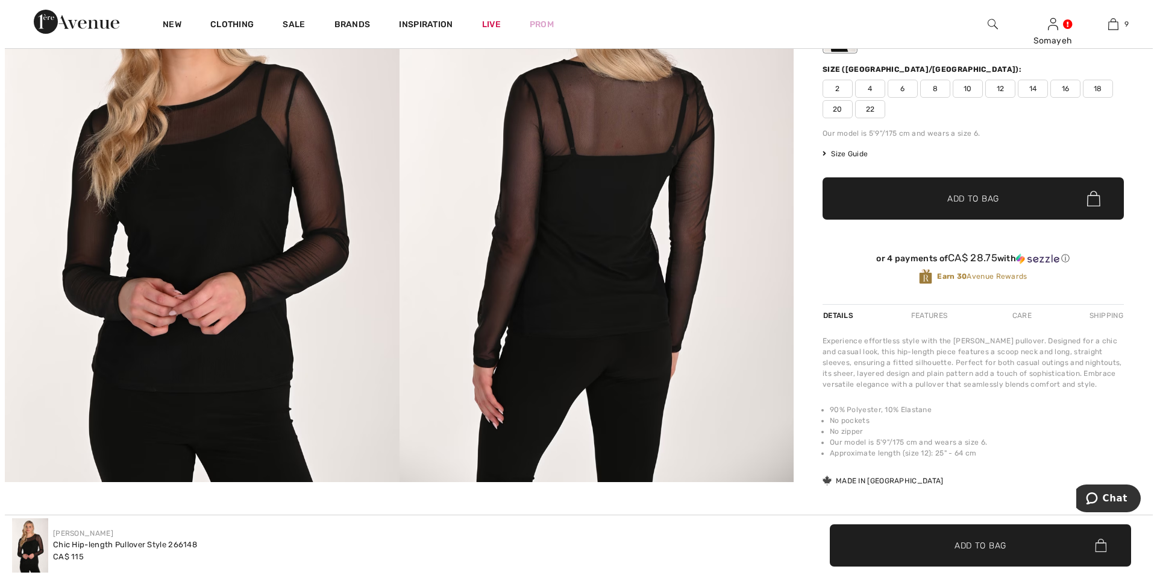
scroll to position [121, 0]
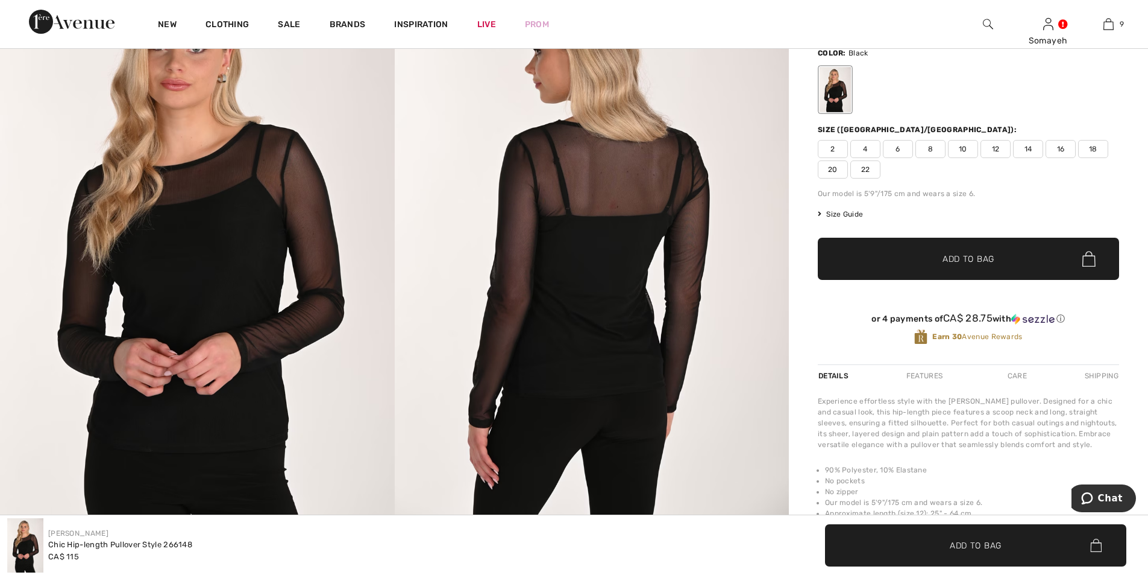
click at [252, 227] on img at bounding box center [197, 246] width 395 height 591
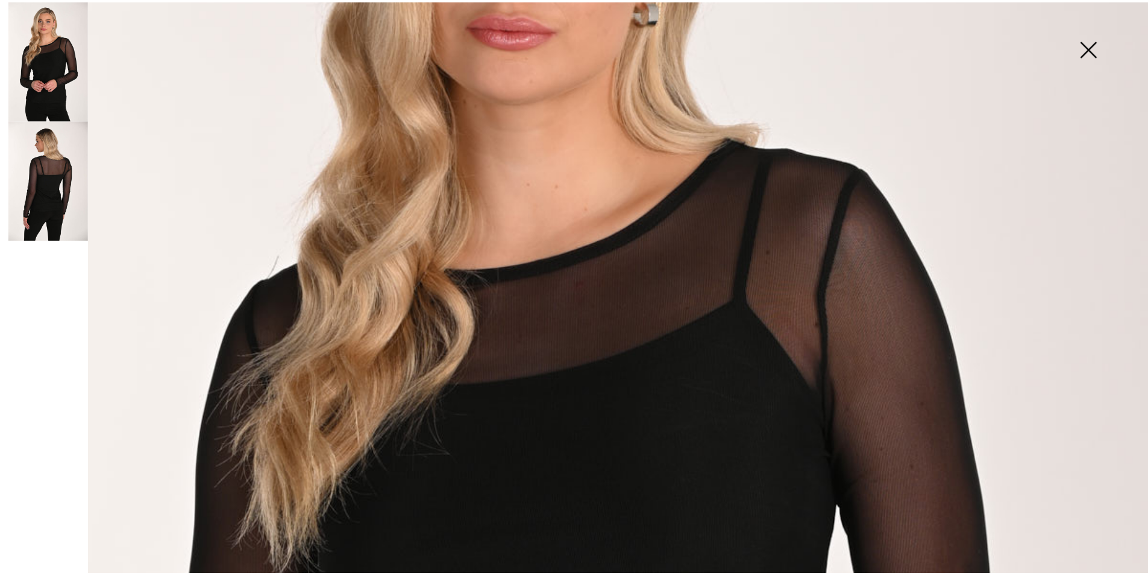
scroll to position [543, 0]
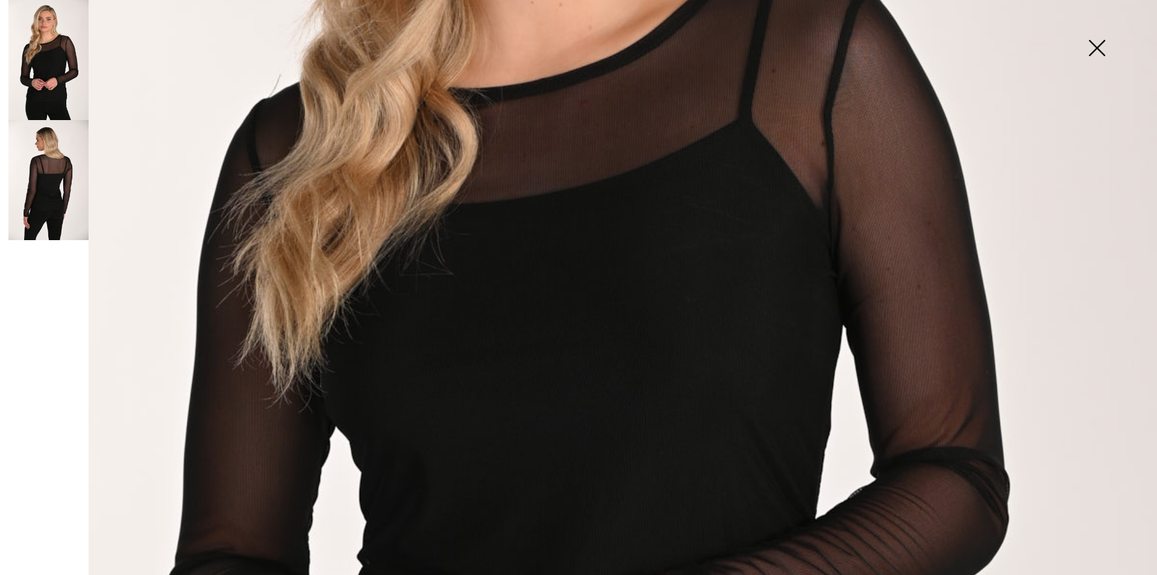
click at [1096, 49] on img at bounding box center [1097, 49] width 60 height 62
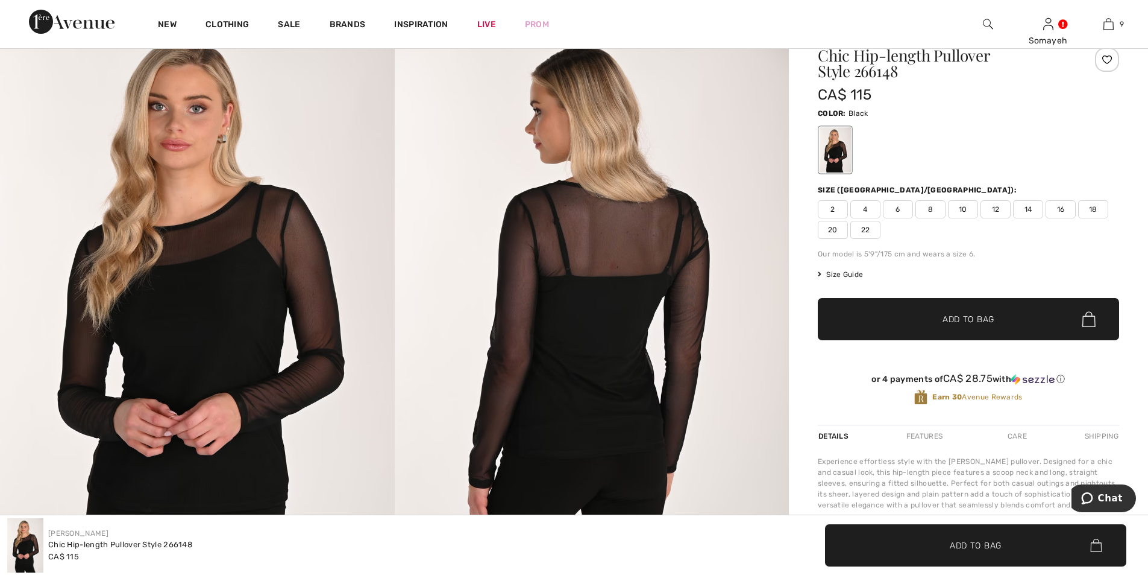
scroll to position [121, 0]
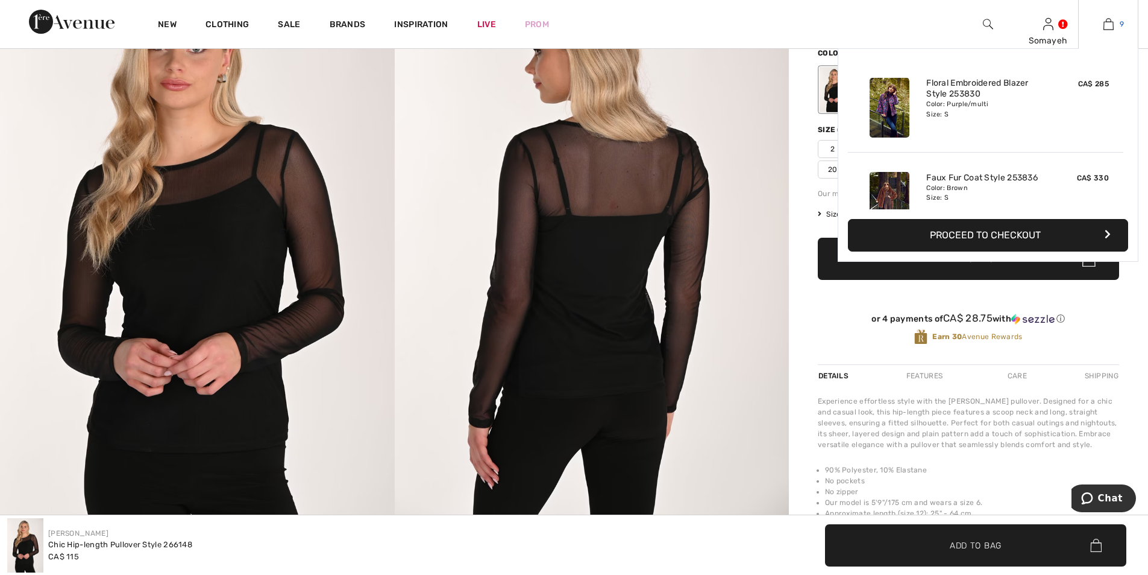
click at [1112, 24] on img at bounding box center [1109, 24] width 10 height 14
